Goal: Information Seeking & Learning: Learn about a topic

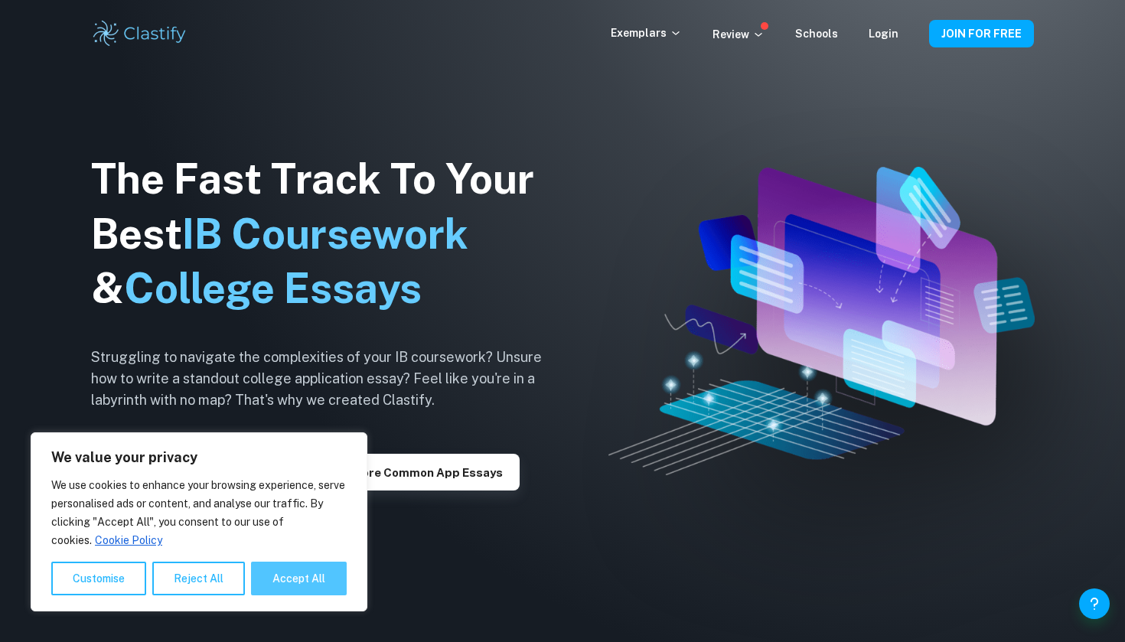
click at [281, 568] on button "Accept All" at bounding box center [299, 579] width 96 height 34
checkbox input "true"
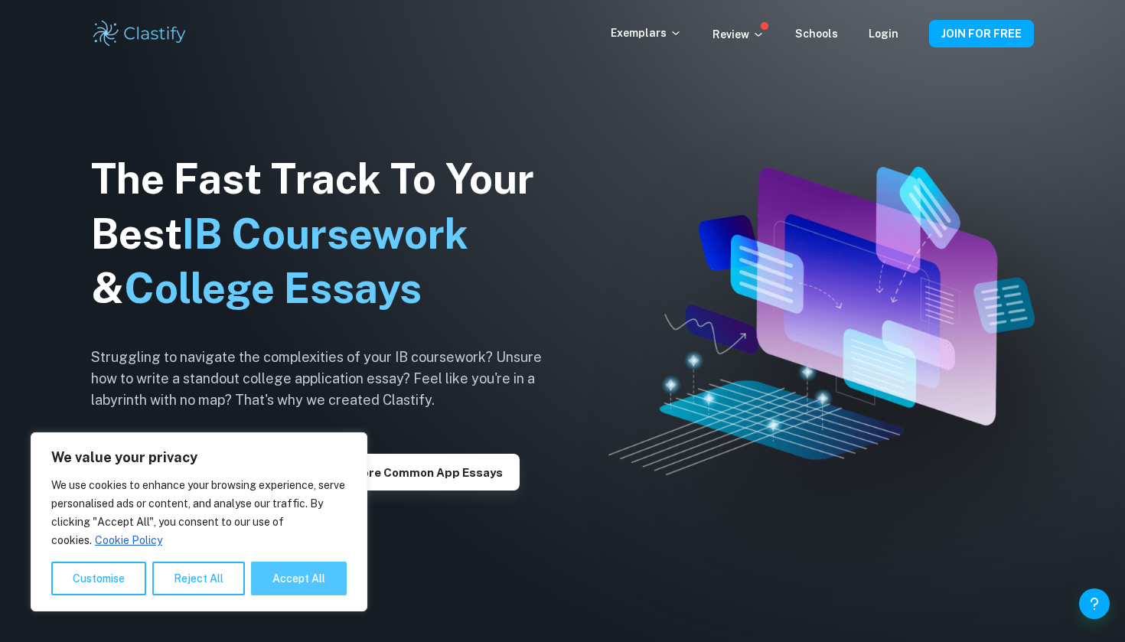
checkbox input "true"
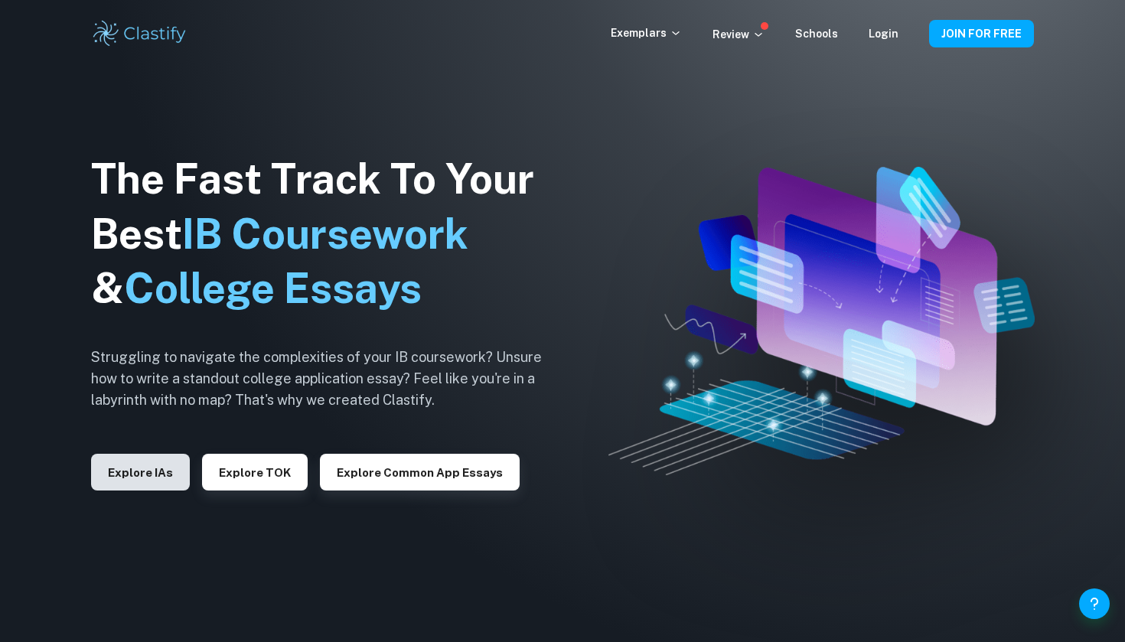
click at [151, 476] on button "Explore IAs" at bounding box center [140, 472] width 99 height 37
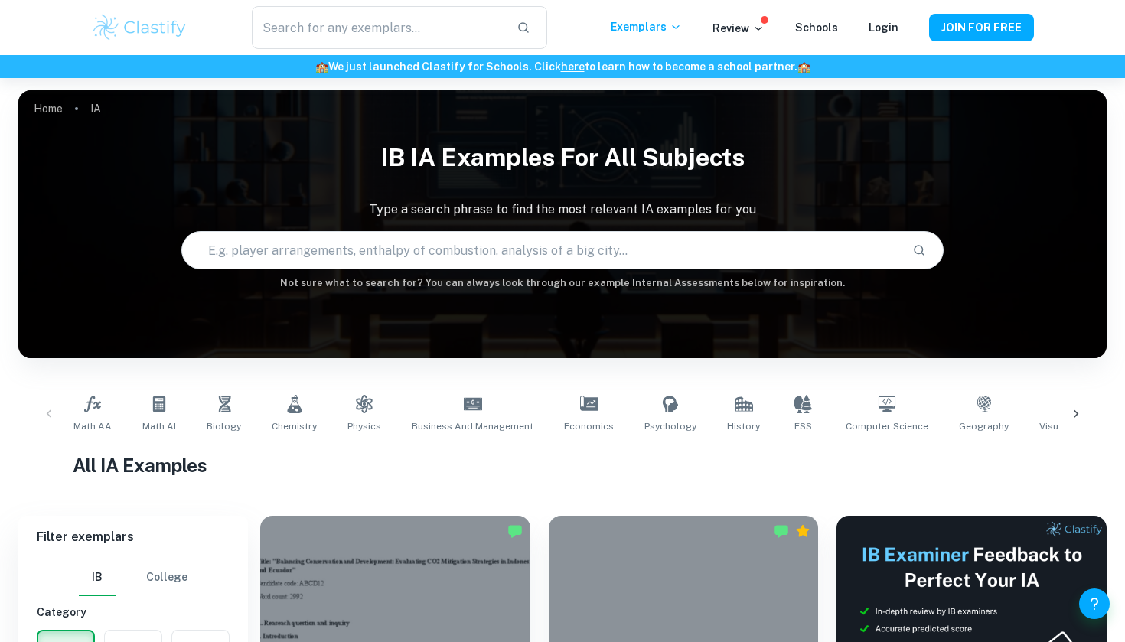
click at [874, 34] on div "Login" at bounding box center [883, 27] width 30 height 18
click at [891, 23] on link "Login" at bounding box center [883, 27] width 30 height 12
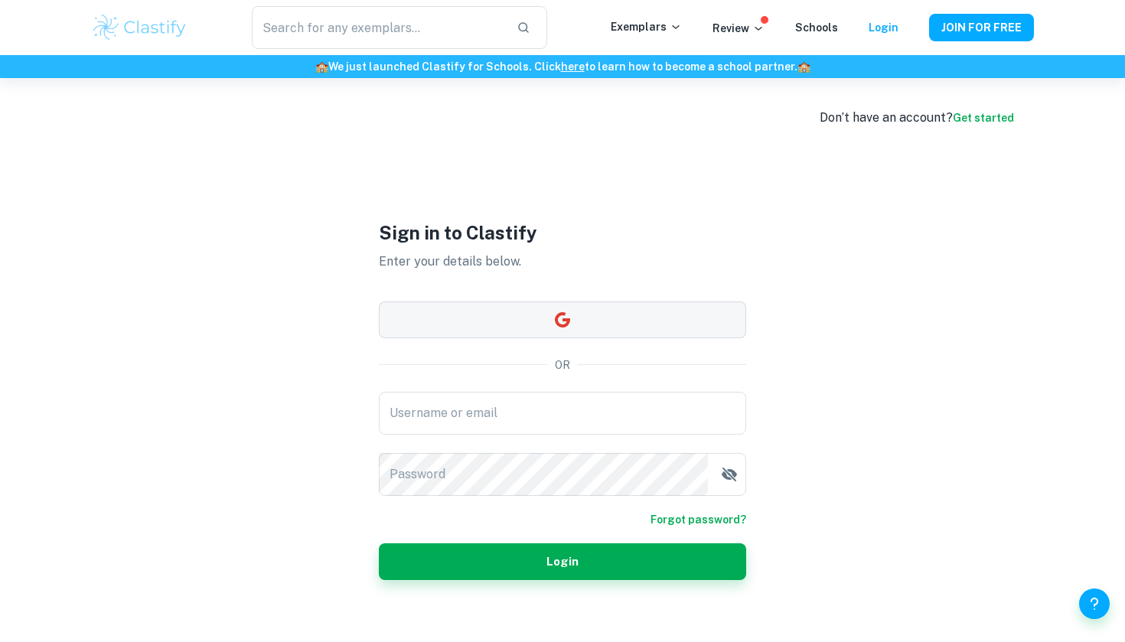
click at [682, 310] on button "button" at bounding box center [562, 319] width 367 height 37
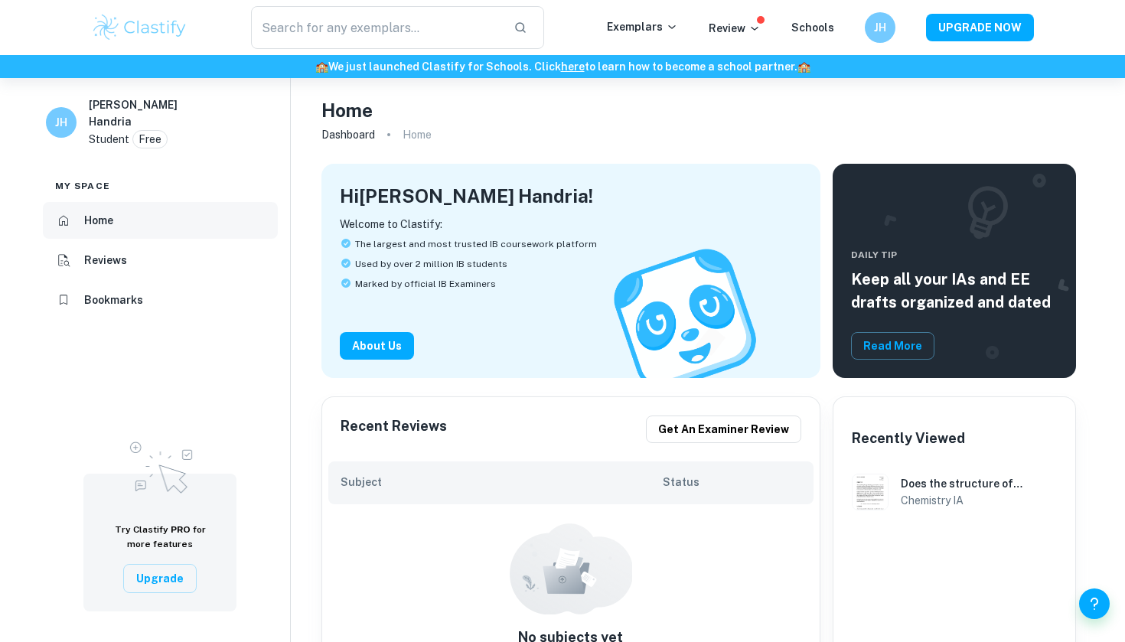
click at [150, 220] on li "Home" at bounding box center [160, 220] width 235 height 37
click at [170, 35] on img at bounding box center [139, 27] width 97 height 31
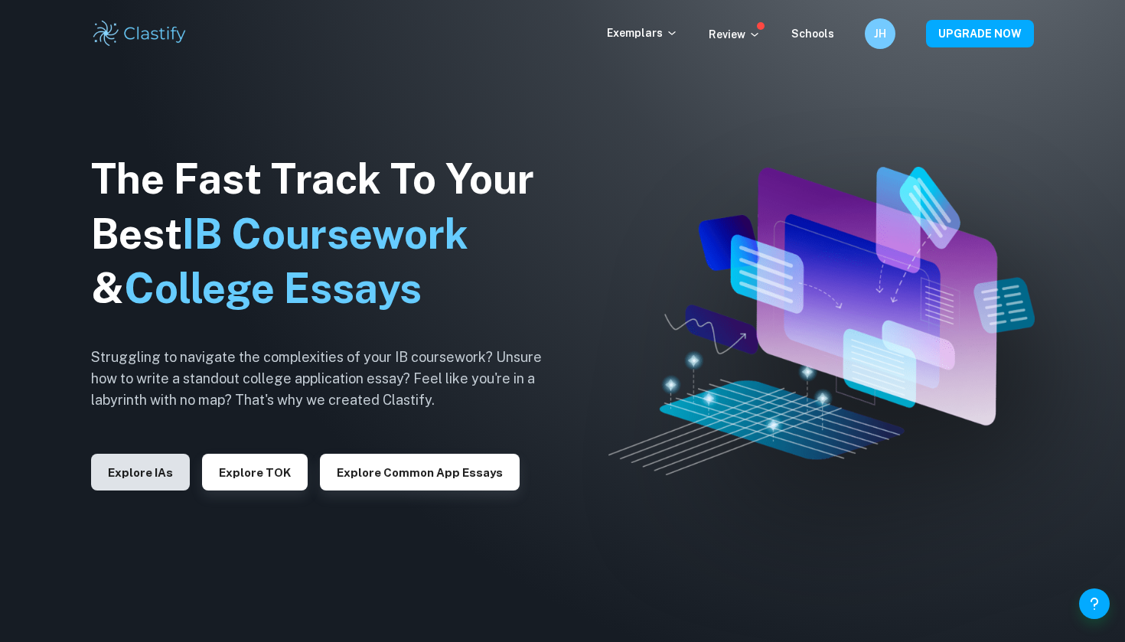
click at [168, 477] on button "Explore IAs" at bounding box center [140, 472] width 99 height 37
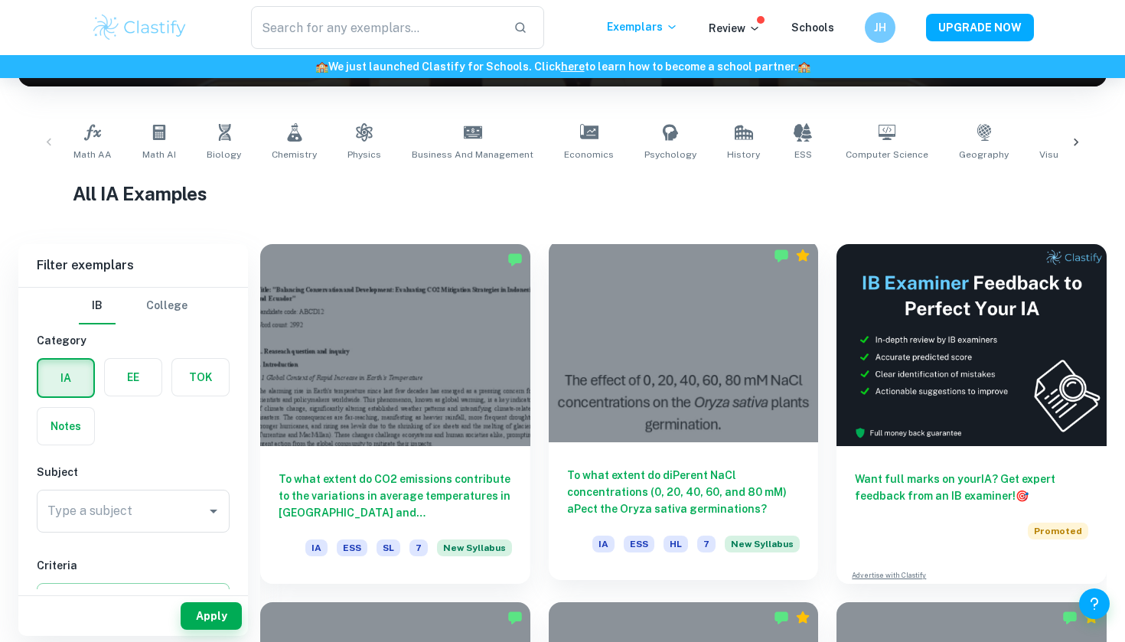
scroll to position [305, 0]
